Goal: Check status

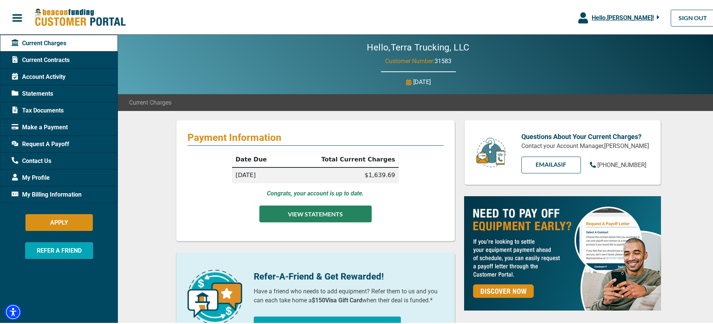
click at [303, 214] on button "VIEW STATEMENTS" at bounding box center [315, 213] width 112 height 17
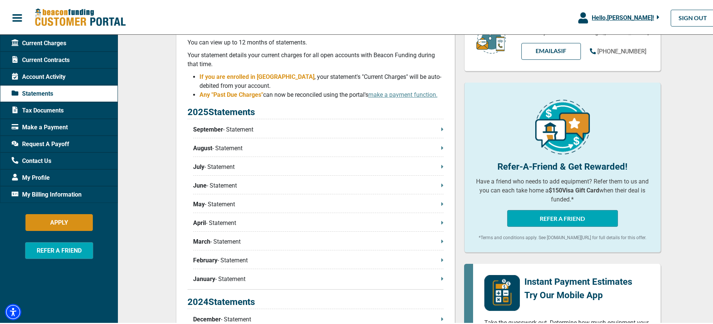
scroll to position [112, 0]
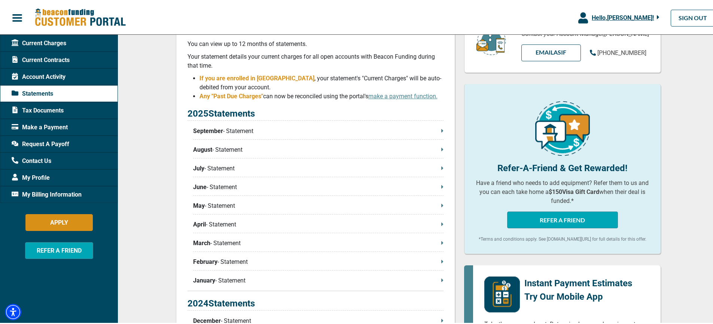
click at [259, 130] on p "September - Statement" at bounding box center [318, 130] width 250 height 9
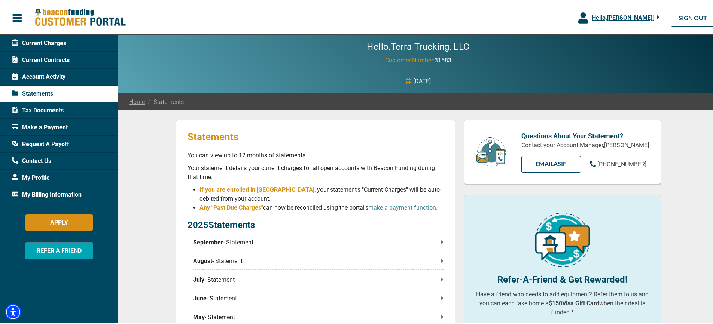
scroll to position [0, 0]
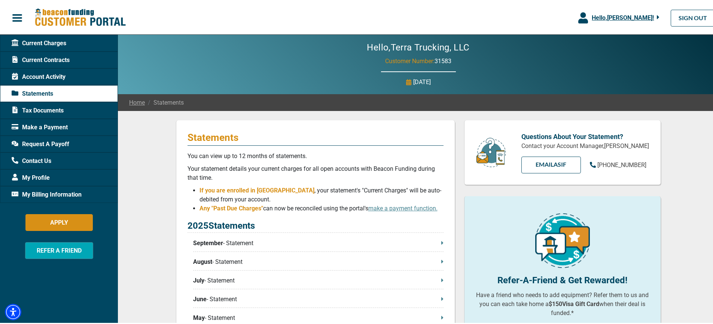
click at [48, 77] on span "Account Activity" at bounding box center [39, 75] width 54 height 9
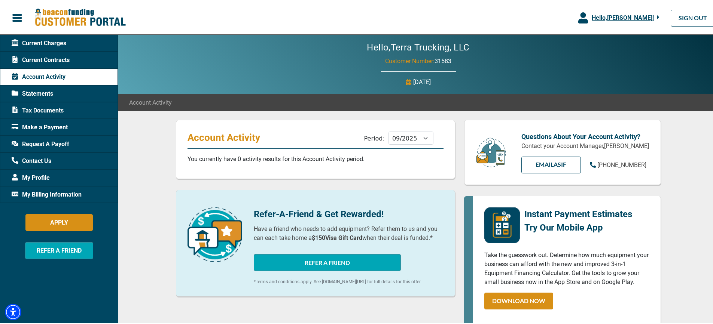
click at [48, 92] on span "Statements" at bounding box center [33, 92] width 42 height 9
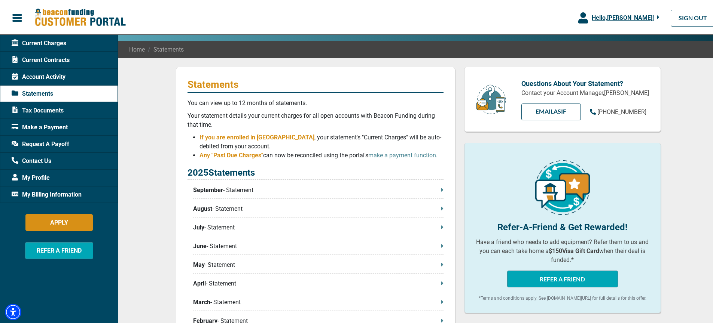
scroll to position [75, 0]
